Goal: Task Accomplishment & Management: Manage account settings

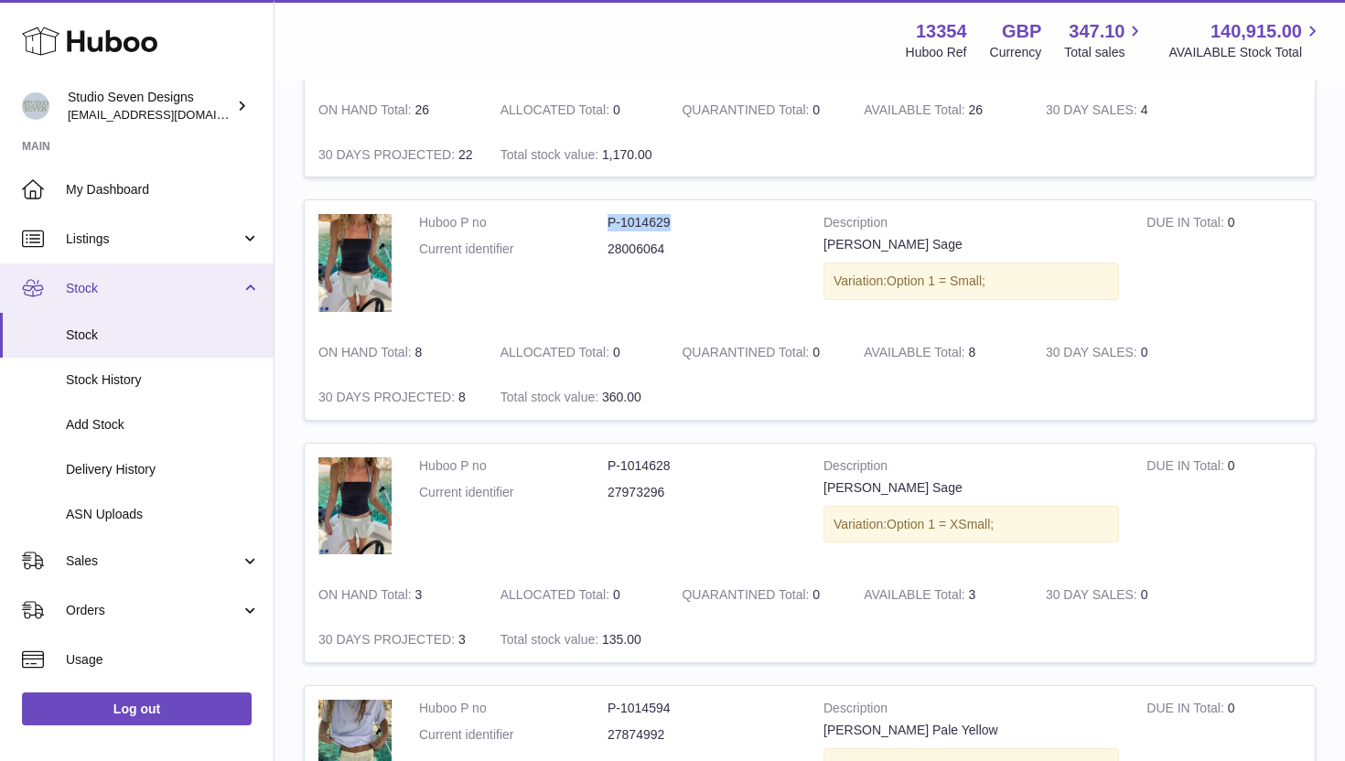
click at [166, 305] on link "Stock" at bounding box center [137, 288] width 274 height 49
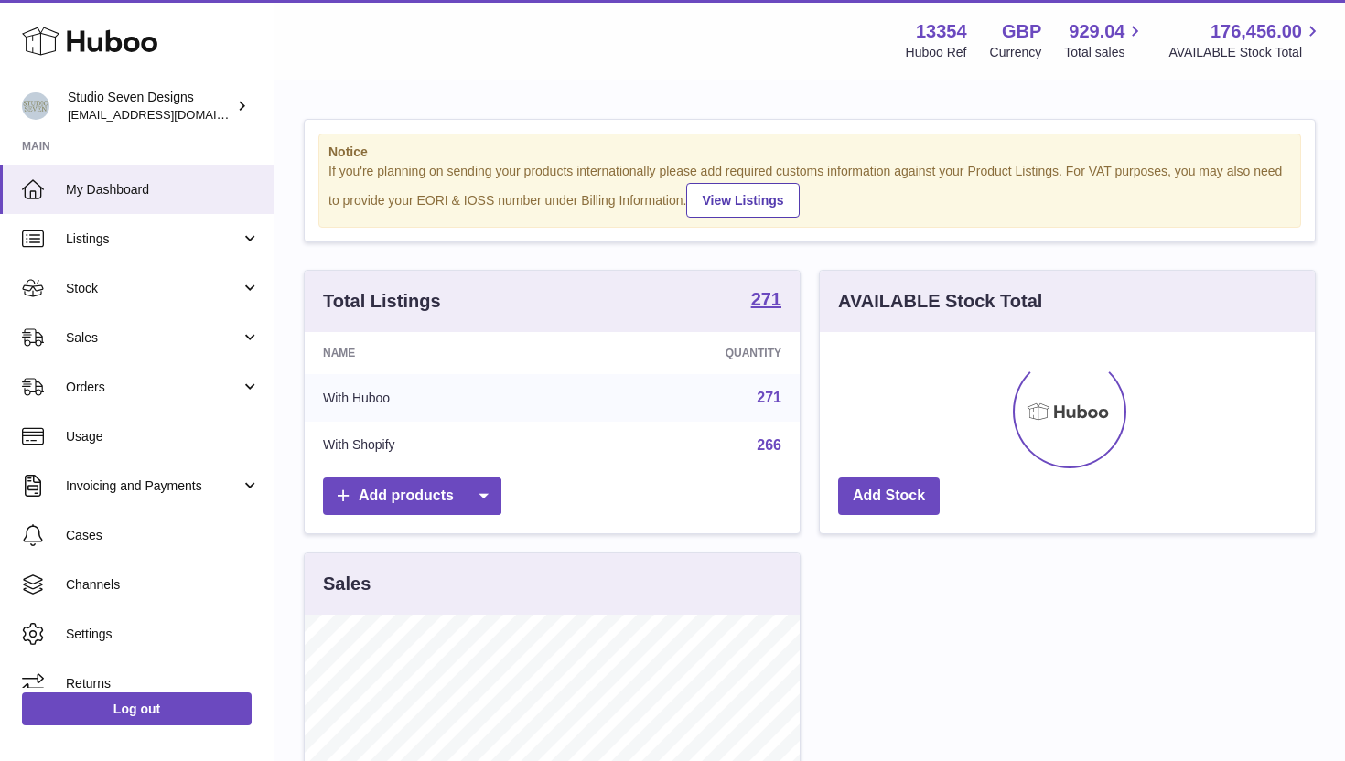
scroll to position [285, 495]
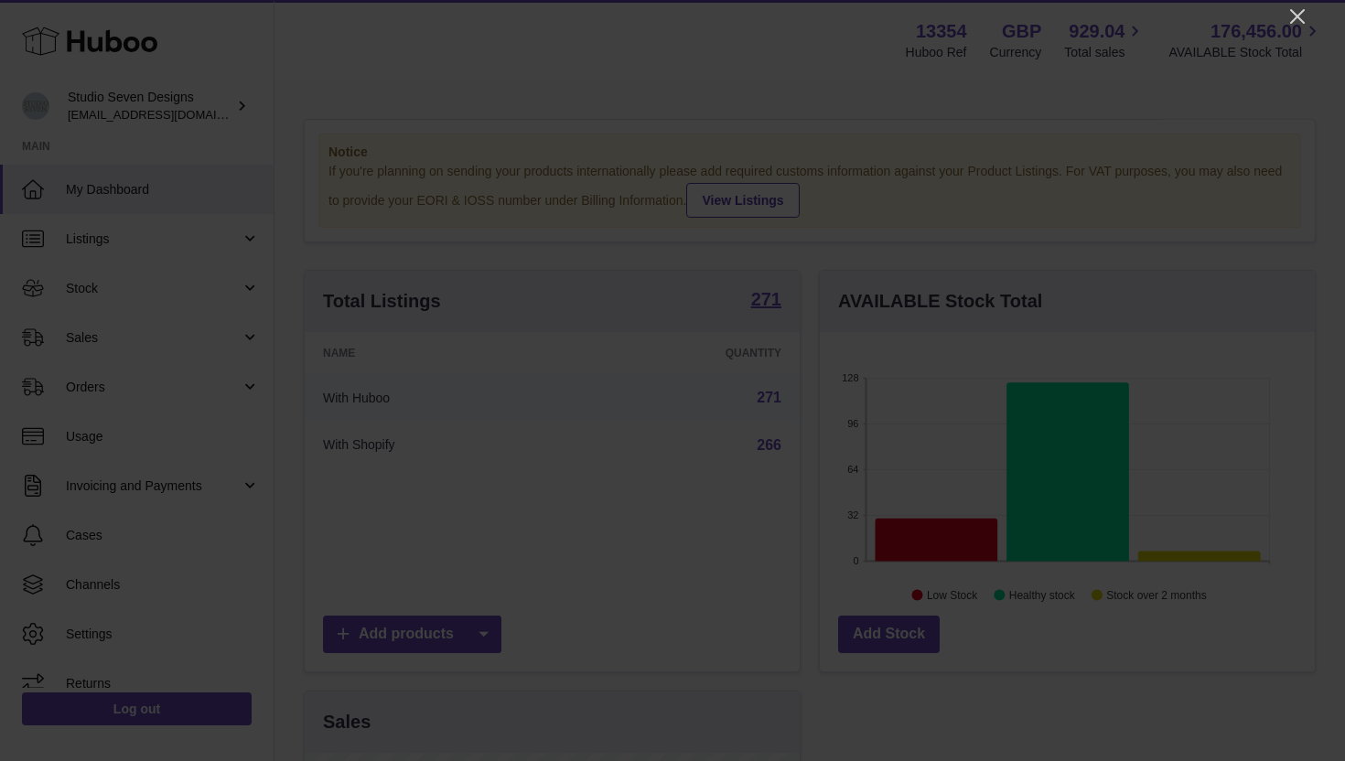
click at [1308, 16] on div at bounding box center [672, 380] width 1345 height 761
click at [1298, 16] on icon "Close" at bounding box center [1297, 16] width 15 height 15
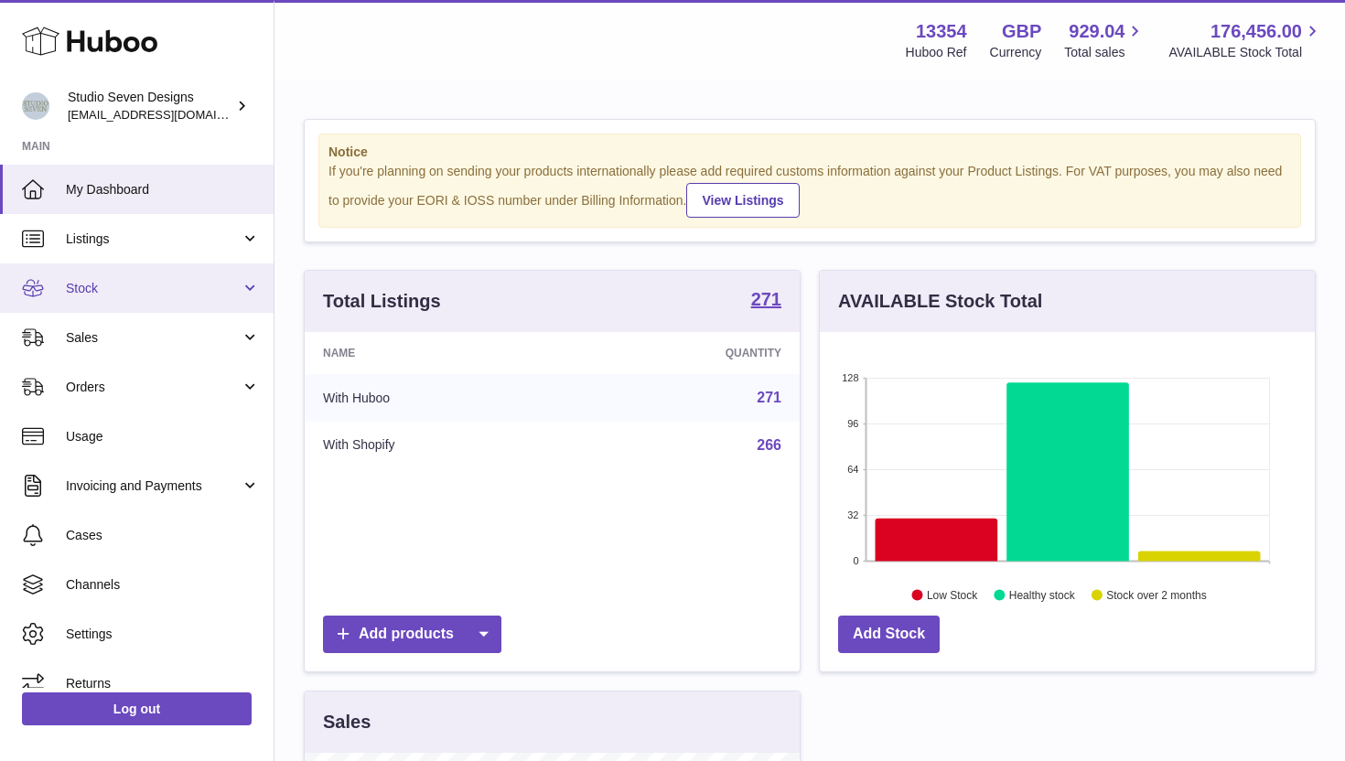
click at [182, 288] on span "Stock" at bounding box center [153, 288] width 175 height 17
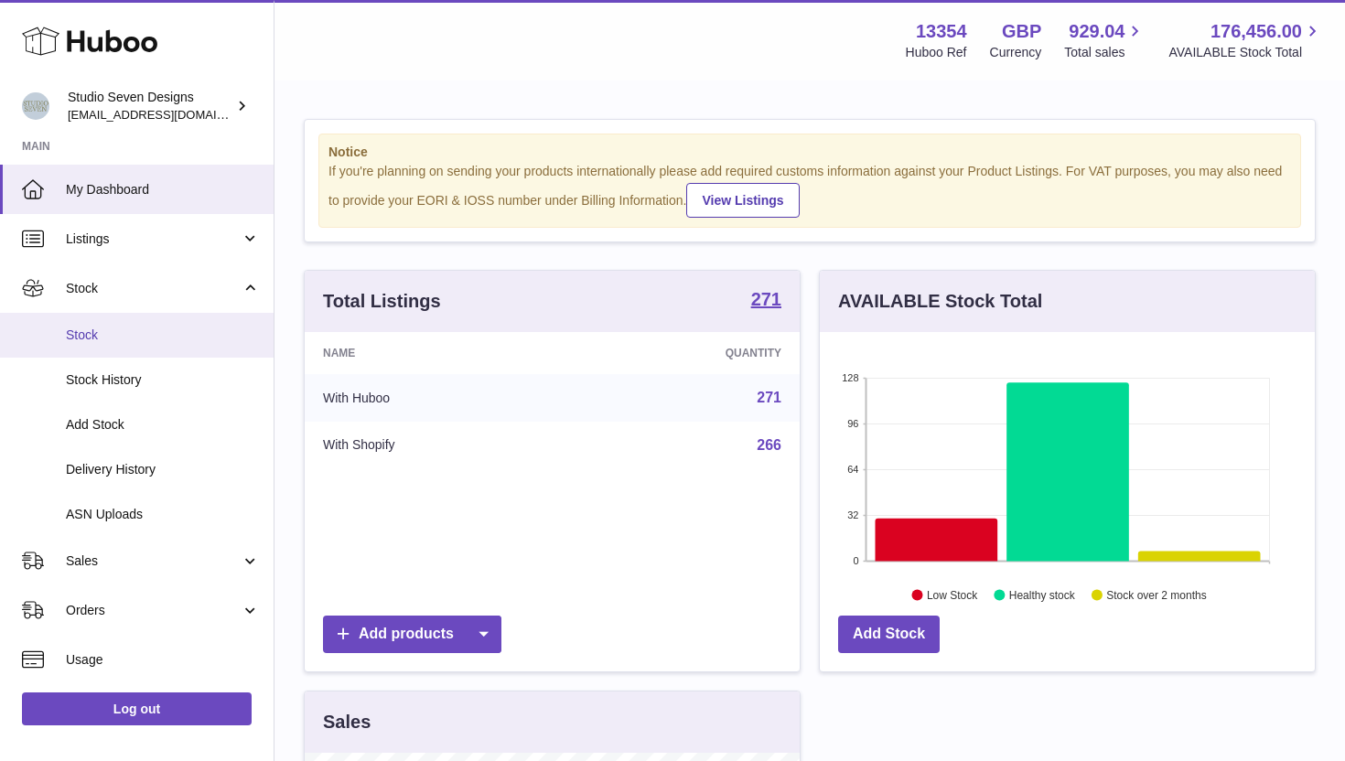
click at [172, 342] on span "Stock" at bounding box center [163, 335] width 194 height 17
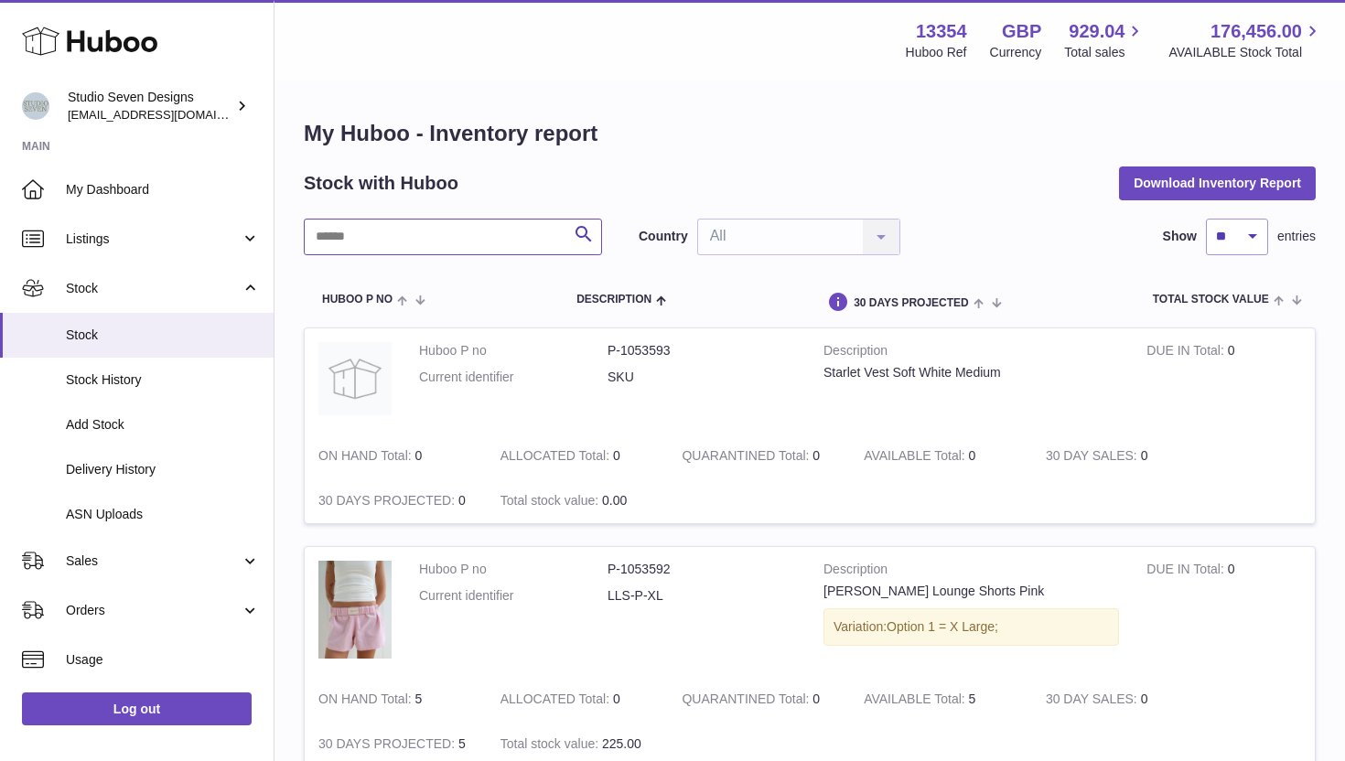
click at [489, 246] on input "text" at bounding box center [453, 237] width 298 height 37
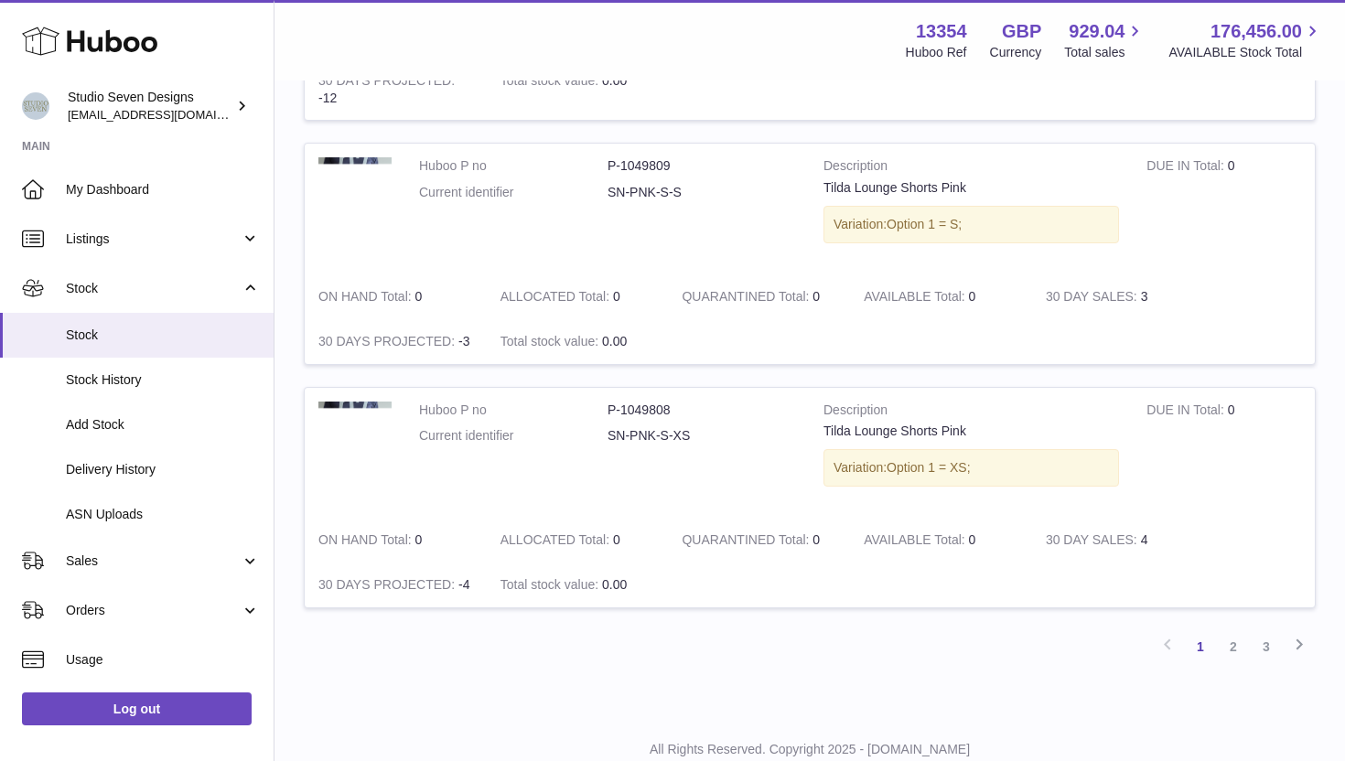
scroll to position [2210, 0]
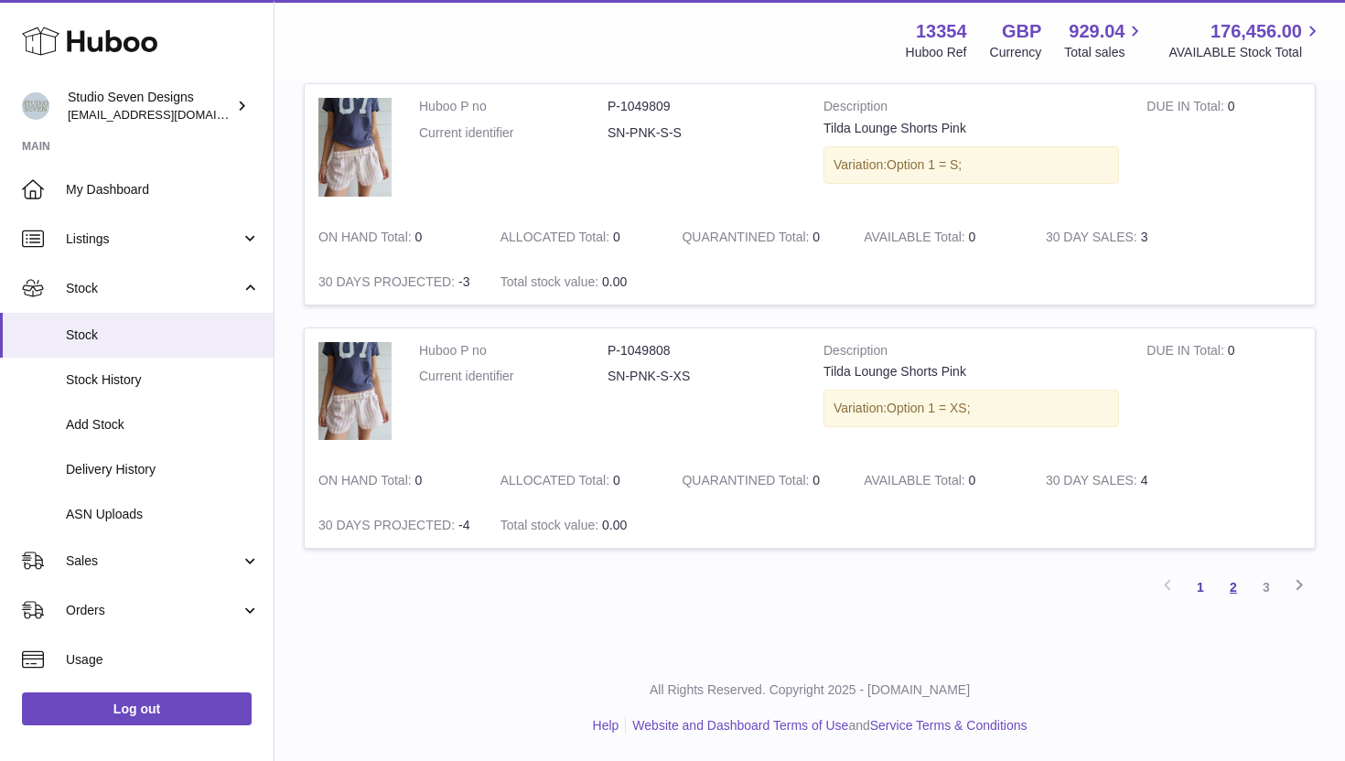
type input "*****"
click at [1237, 593] on link "2" at bounding box center [1233, 587] width 33 height 33
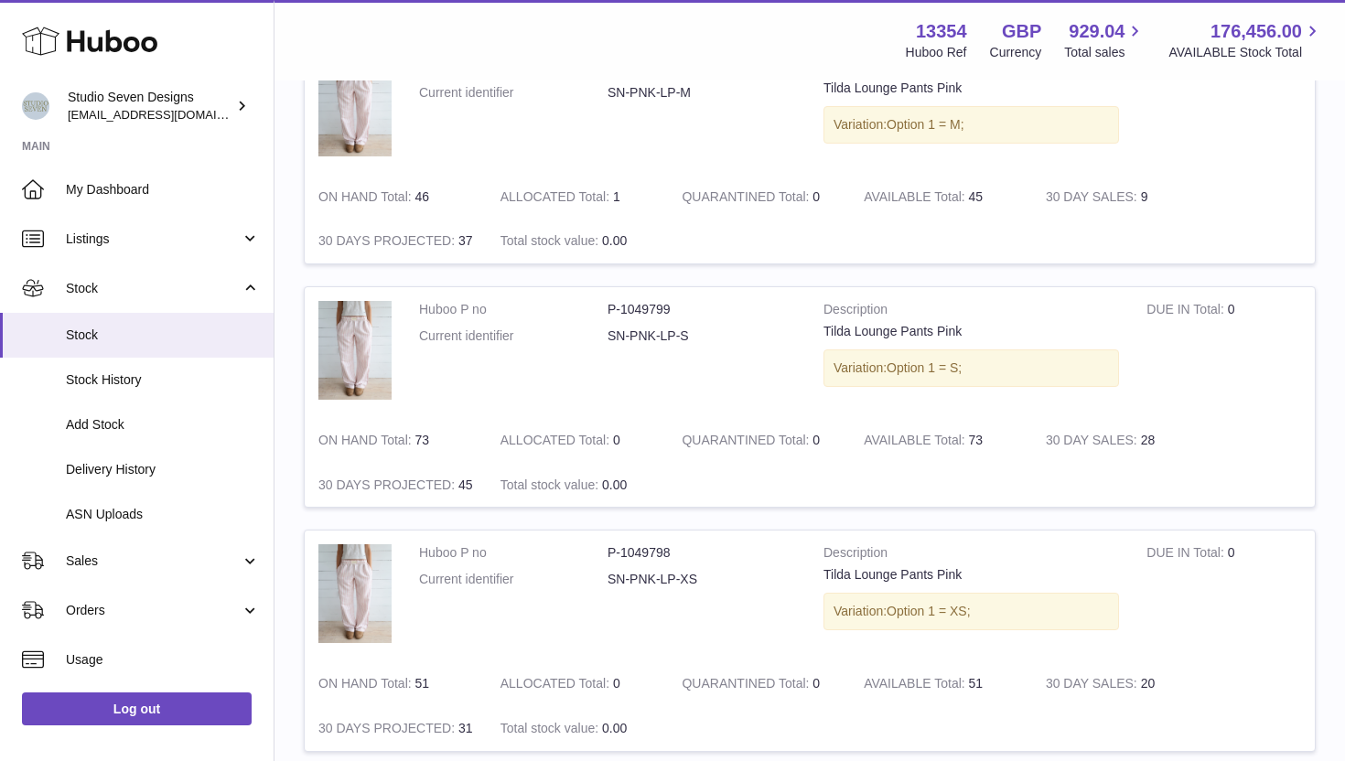
scroll to position [2024, 0]
